Goal: Find specific page/section: Find specific page/section

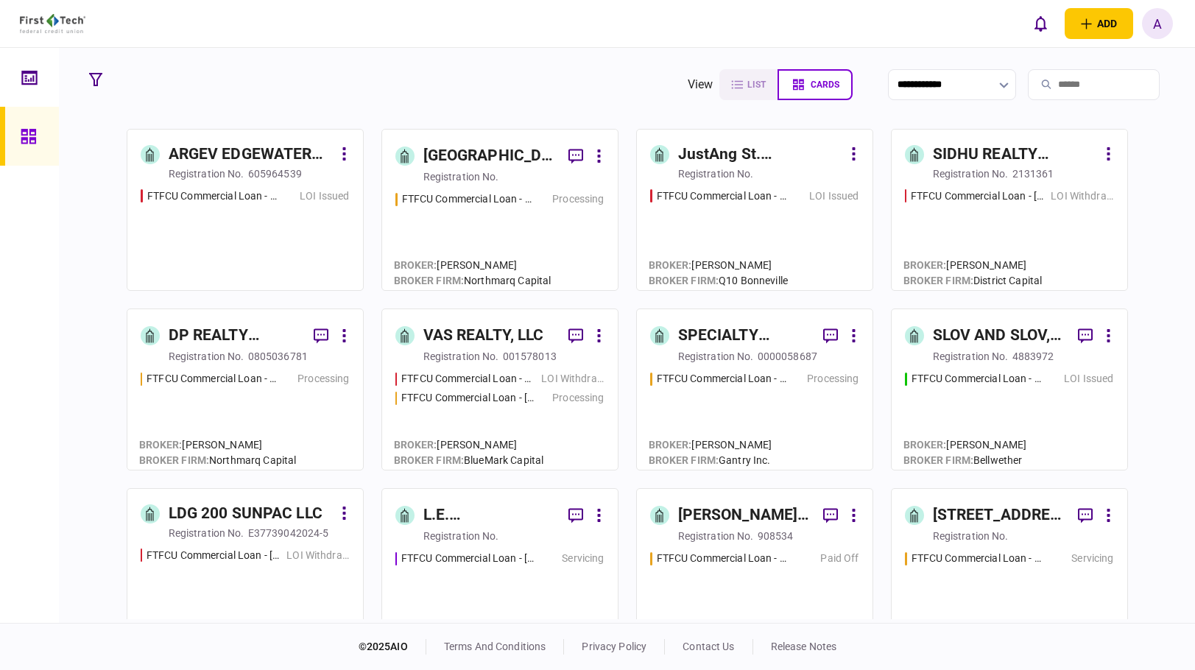
click at [1058, 85] on input "search" at bounding box center [1094, 84] width 132 height 31
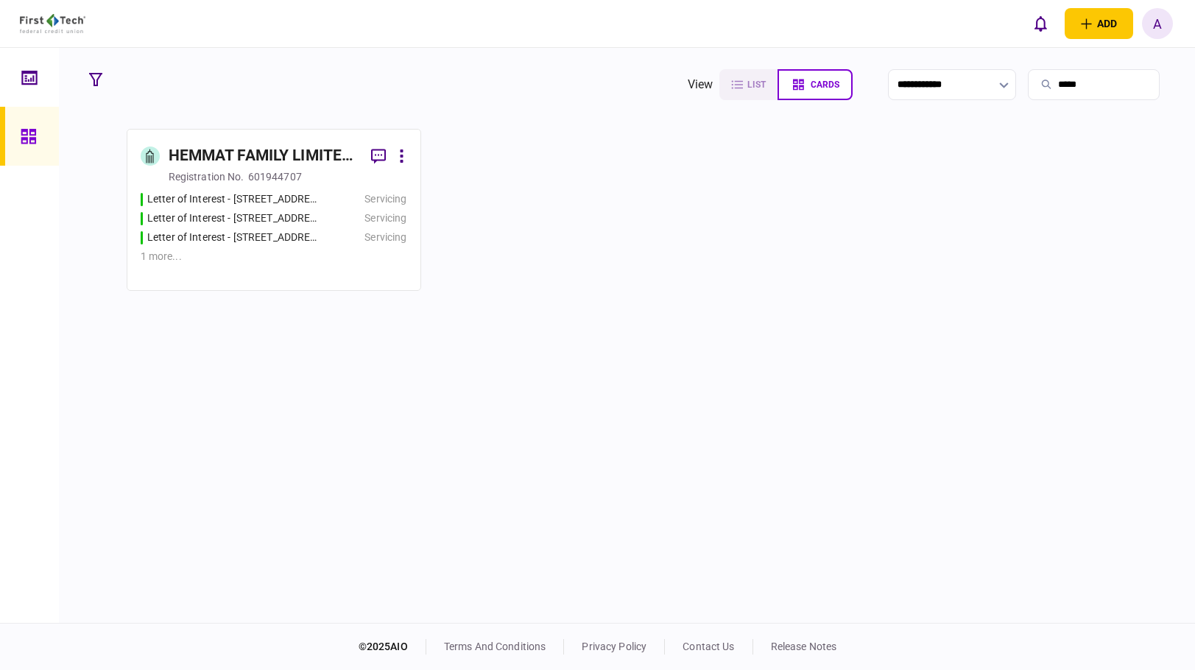
type input "******"
click at [228, 152] on div "HEMMAT FAMILY LIMITED LIABILITY COMPANY" at bounding box center [264, 156] width 191 height 24
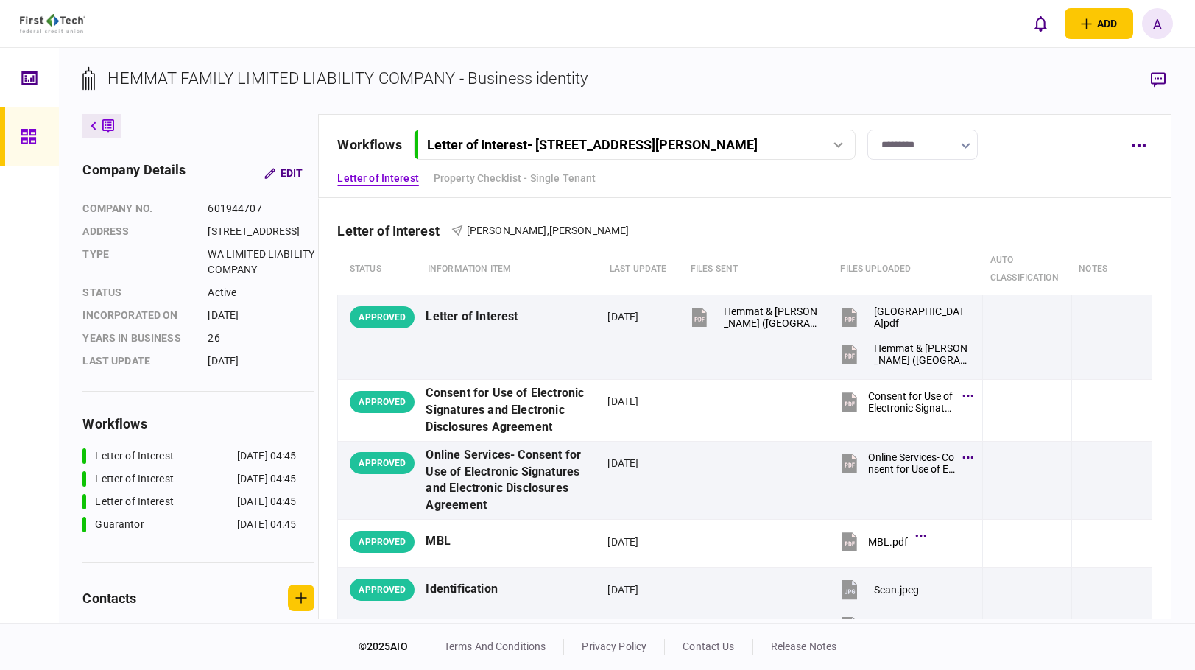
click at [843, 145] on icon at bounding box center [839, 145] width 10 height 6
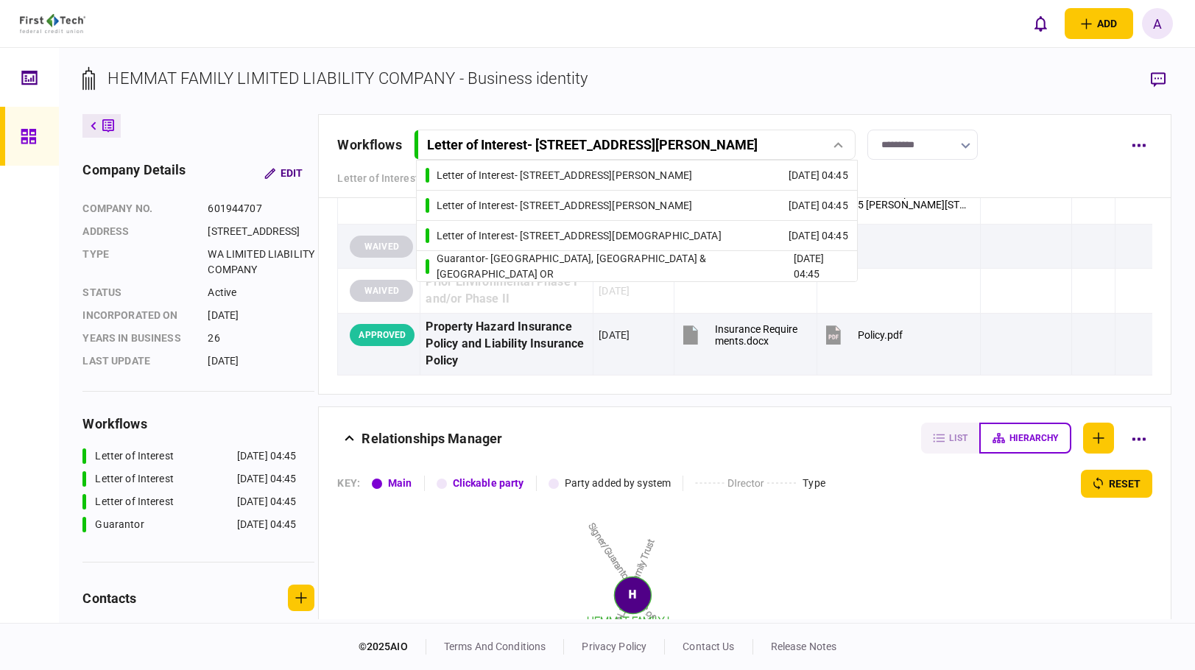
scroll to position [1592, 0]
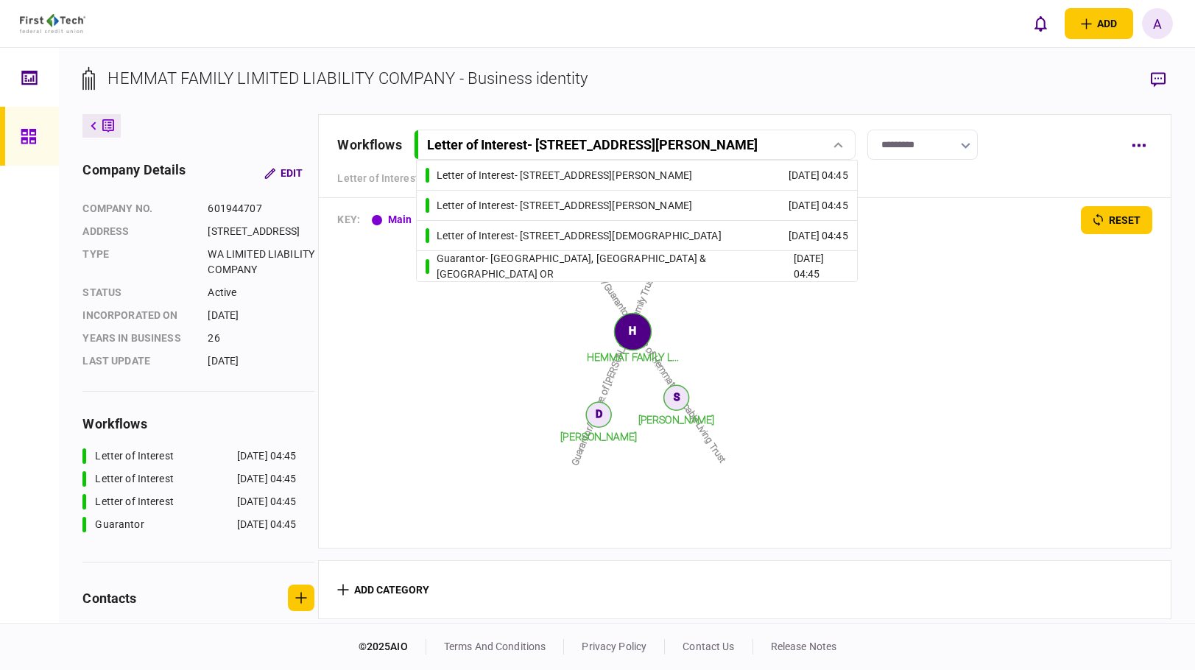
click at [715, 232] on link "Letter of Interest - [STREET_ADDRESS][PERSON_NAME] [DATE] 04:45" at bounding box center [637, 235] width 423 height 29
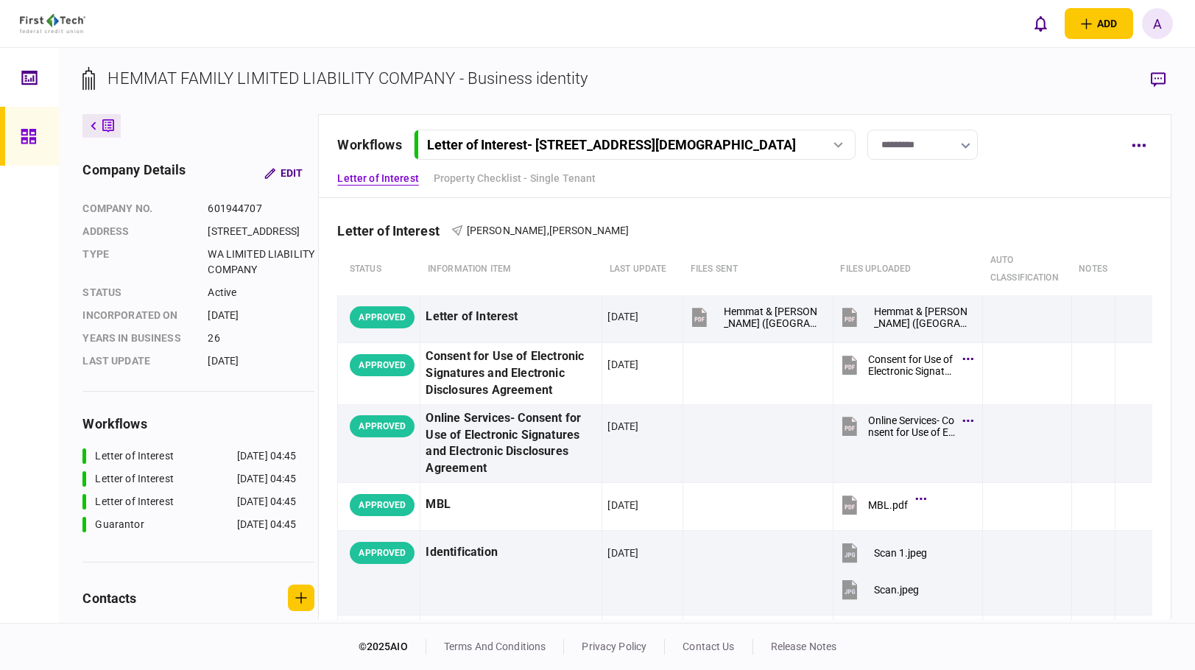
click at [35, 74] on icon at bounding box center [29, 77] width 16 height 17
